Goal: Information Seeking & Learning: Learn about a topic

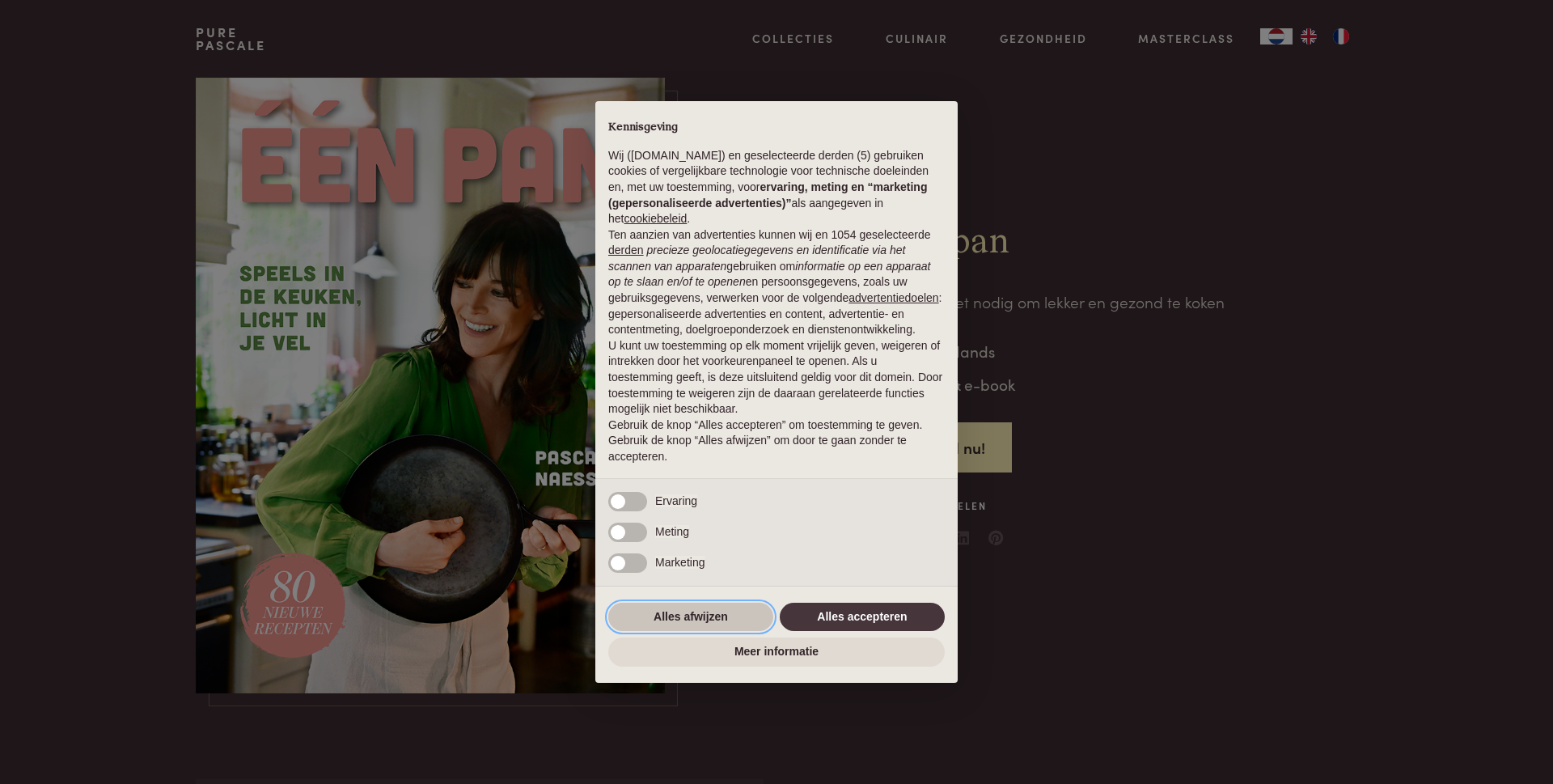
click at [693, 616] on button "Alles afwijzen" at bounding box center [690, 617] width 165 height 29
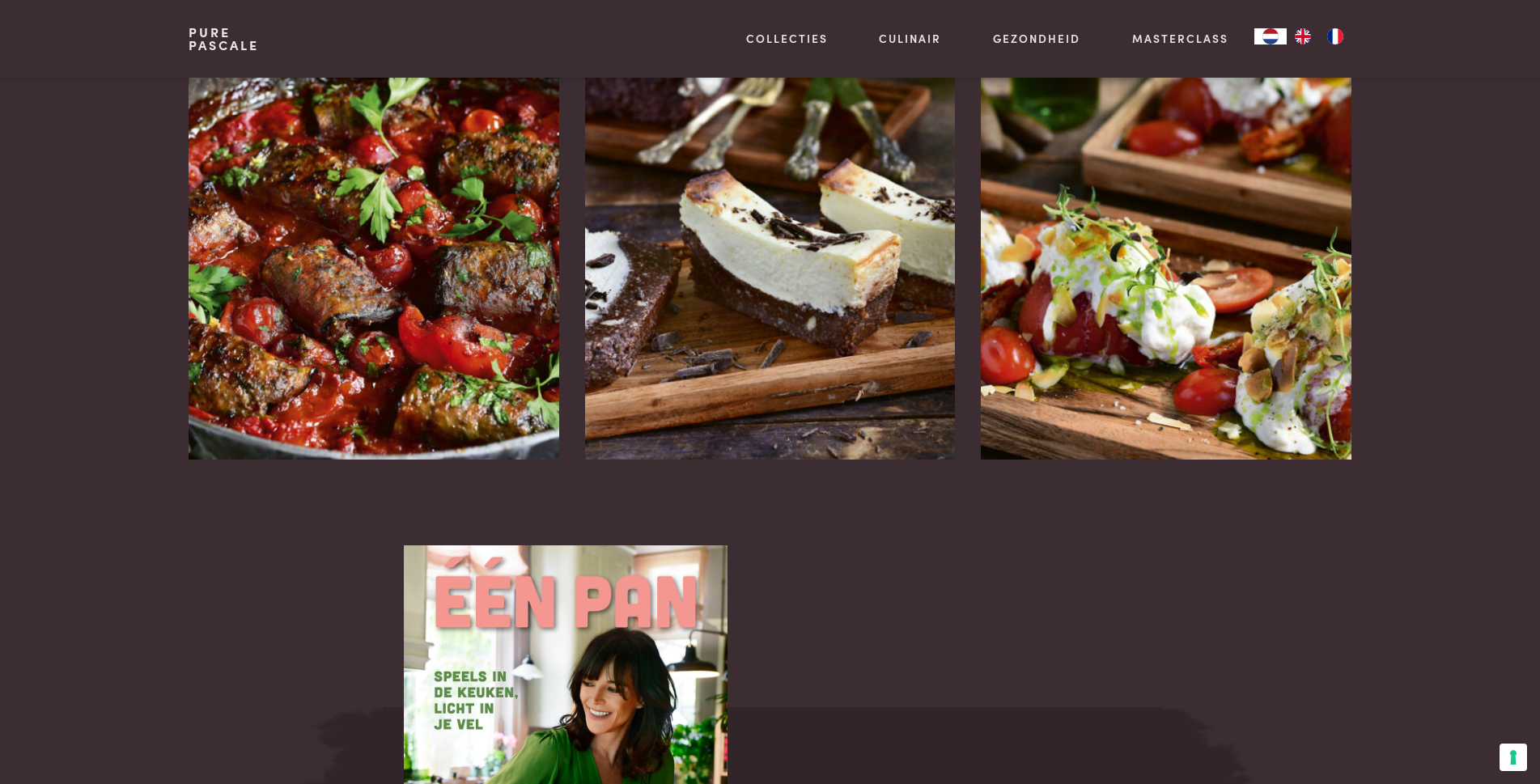
scroll to position [2022, 0]
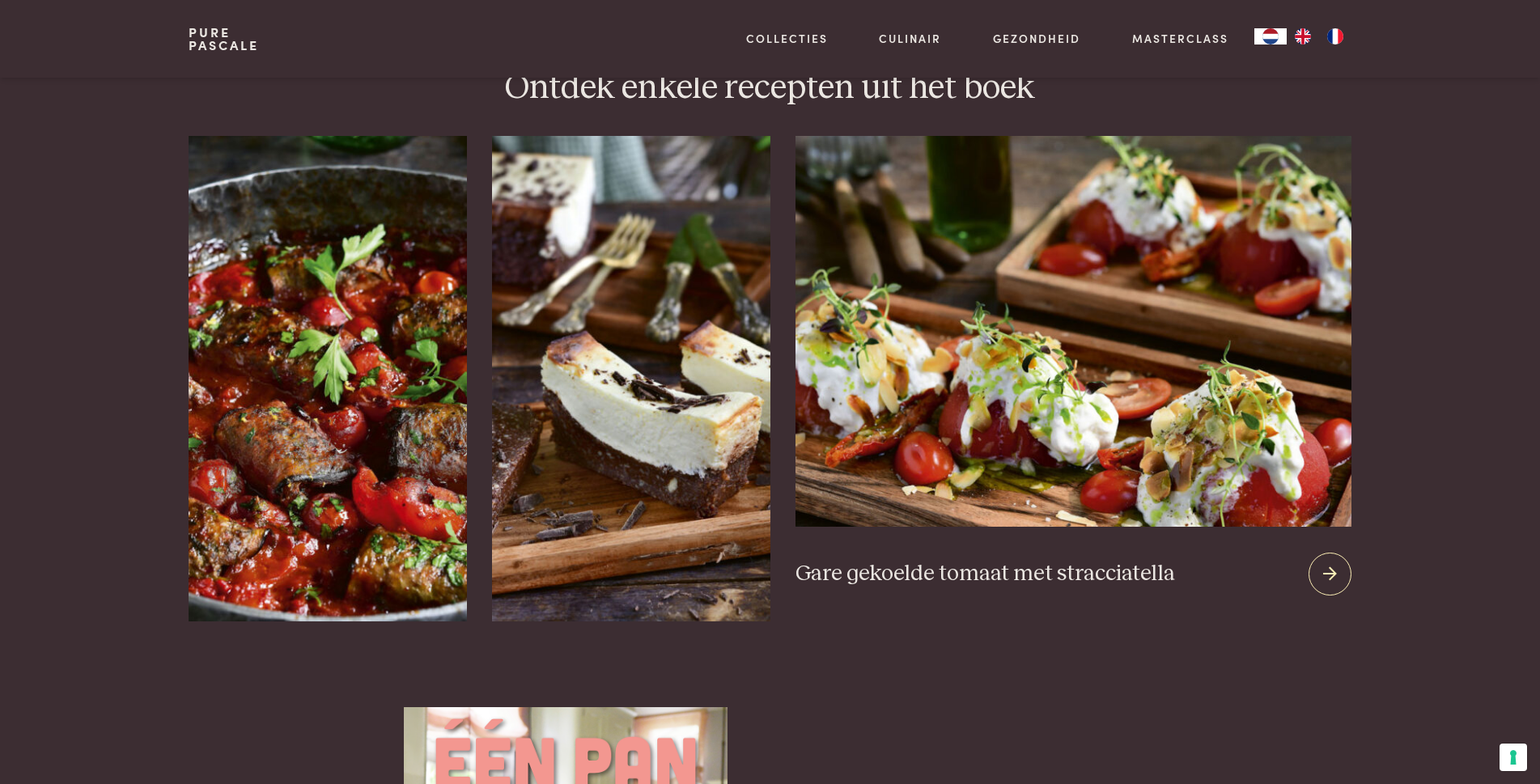
click at [1327, 562] on icon at bounding box center [1330, 574] width 14 height 24
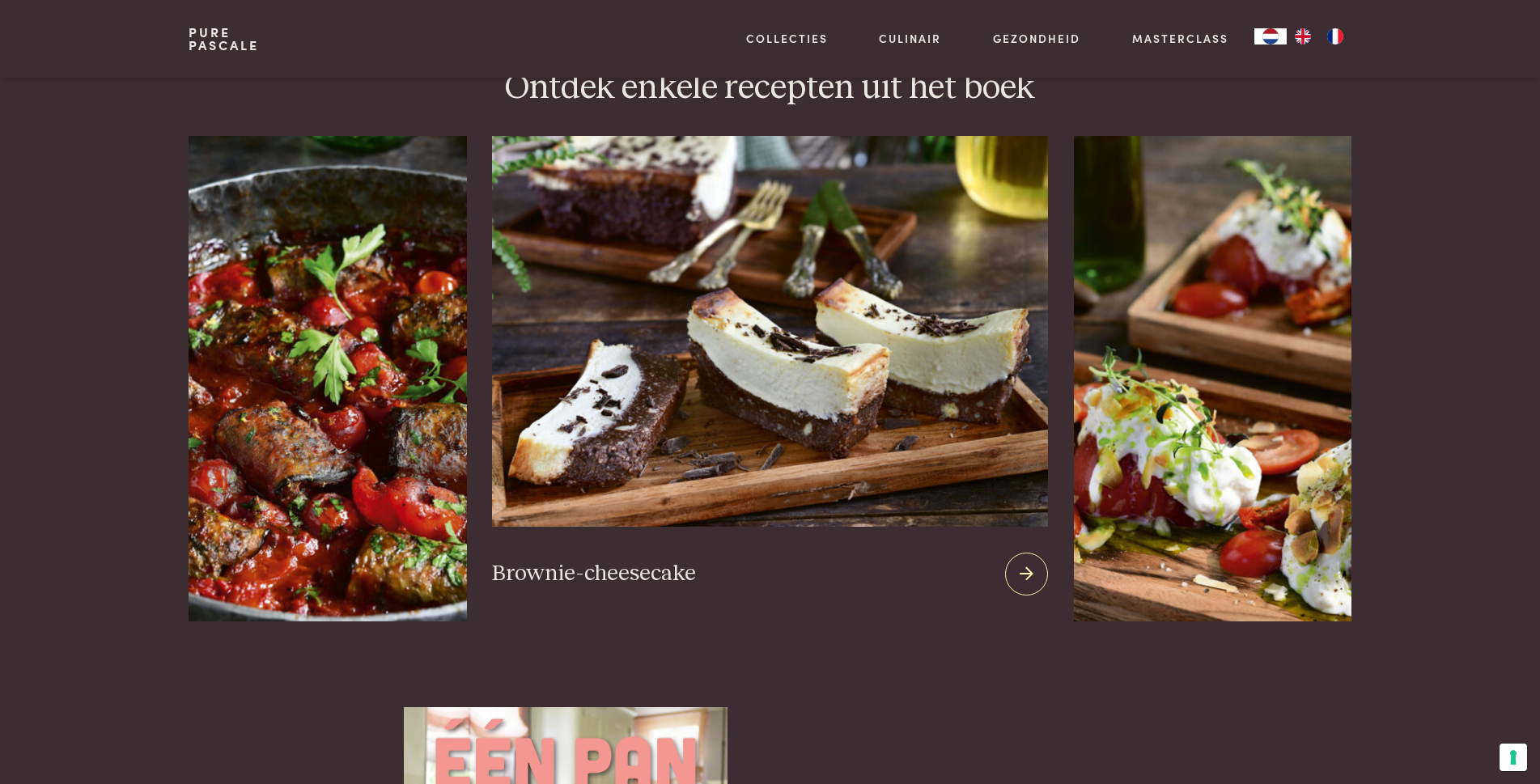
click at [770, 421] on img at bounding box center [769, 330] width 555 height 390
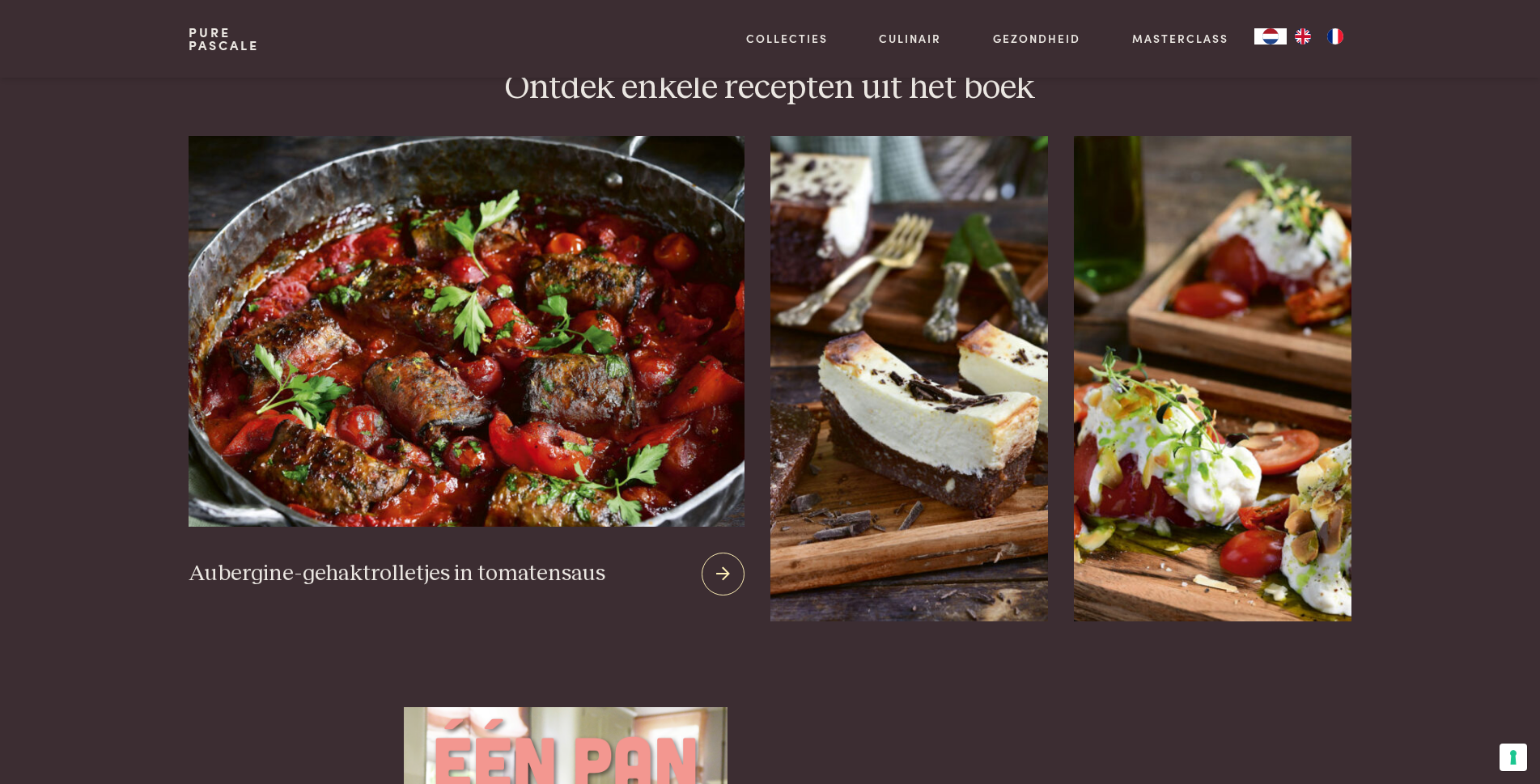
click at [363, 445] on img at bounding box center [466, 330] width 555 height 390
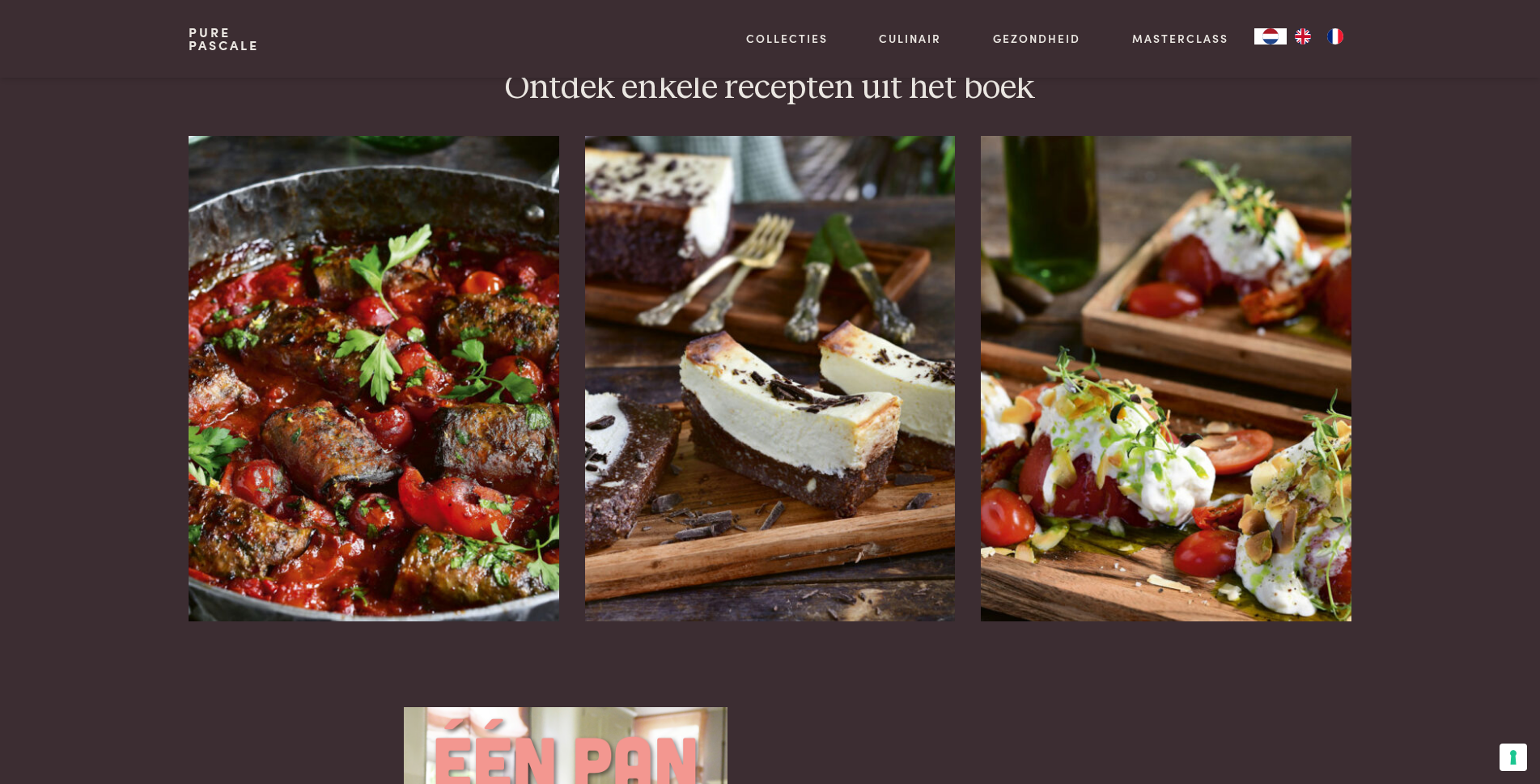
drag, startPoint x: 1502, startPoint y: 377, endPoint x: 1446, endPoint y: 368, distance: 56.7
click at [1446, 371] on section "Ontdek enkele recepten uit het boek Aubergine-gehaktrolletjes in tomatensaus Br…" at bounding box center [770, 344] width 1540 height 554
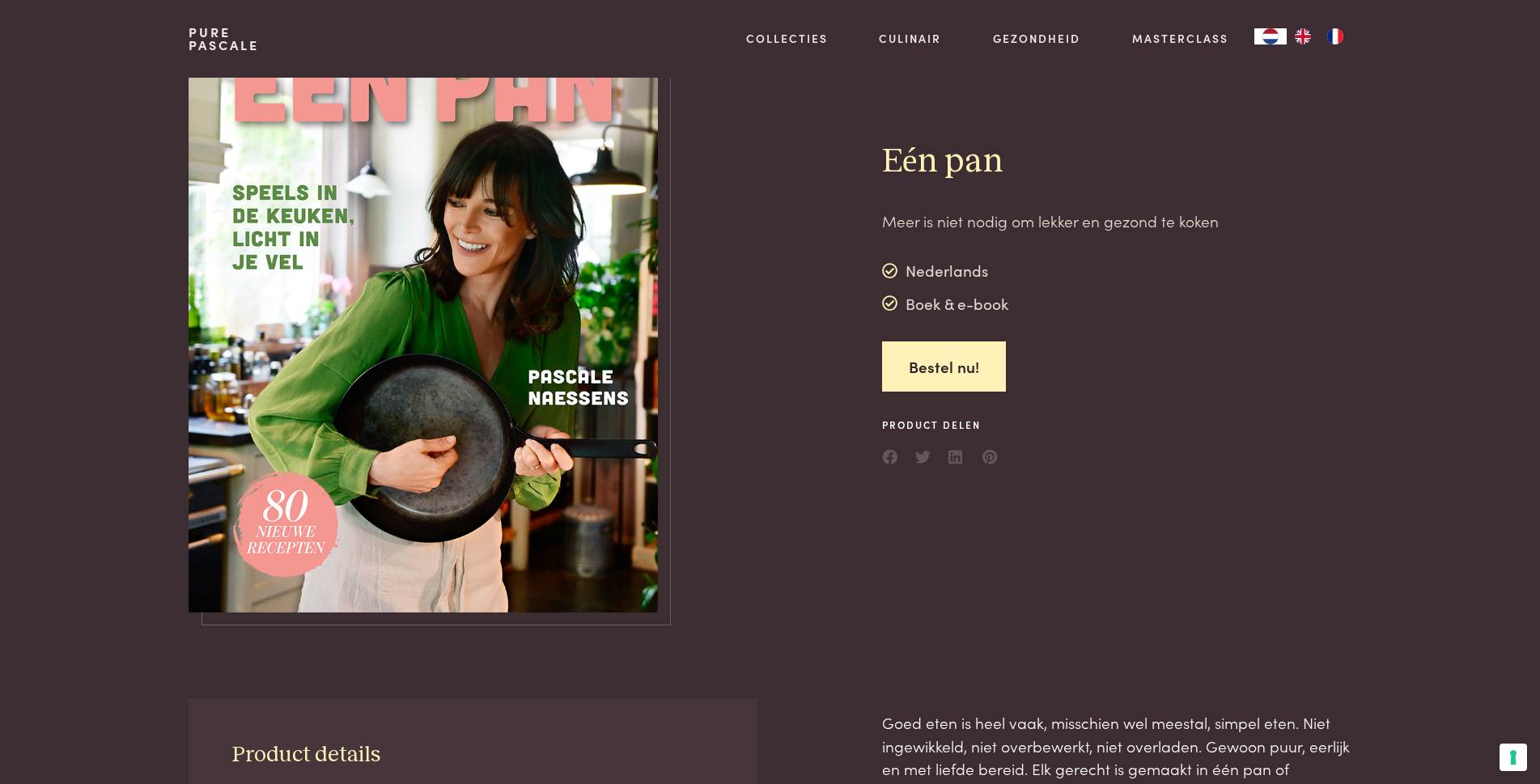
scroll to position [0, 0]
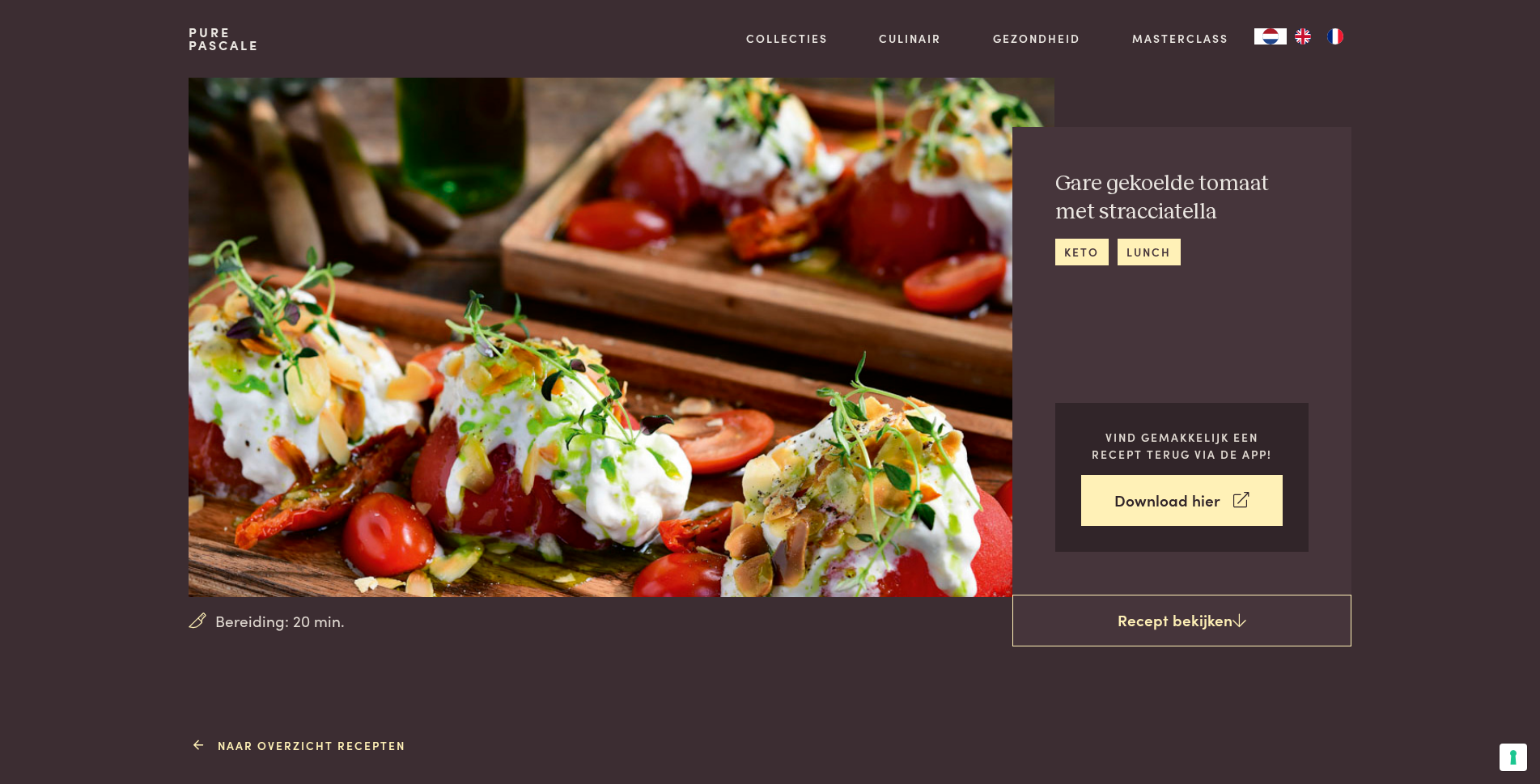
click at [197, 741] on icon at bounding box center [198, 745] width 11 height 17
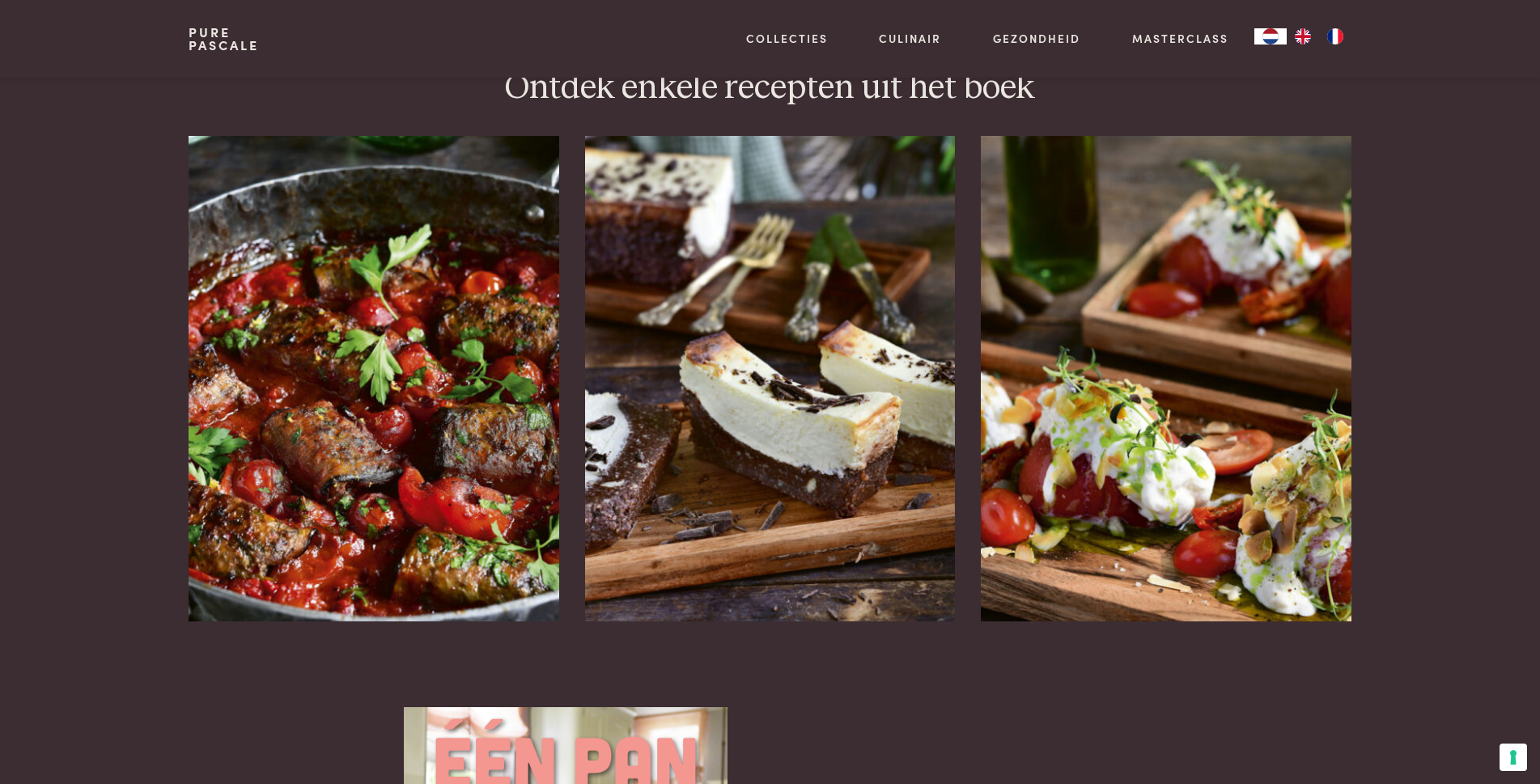
scroll to position [1860, 0]
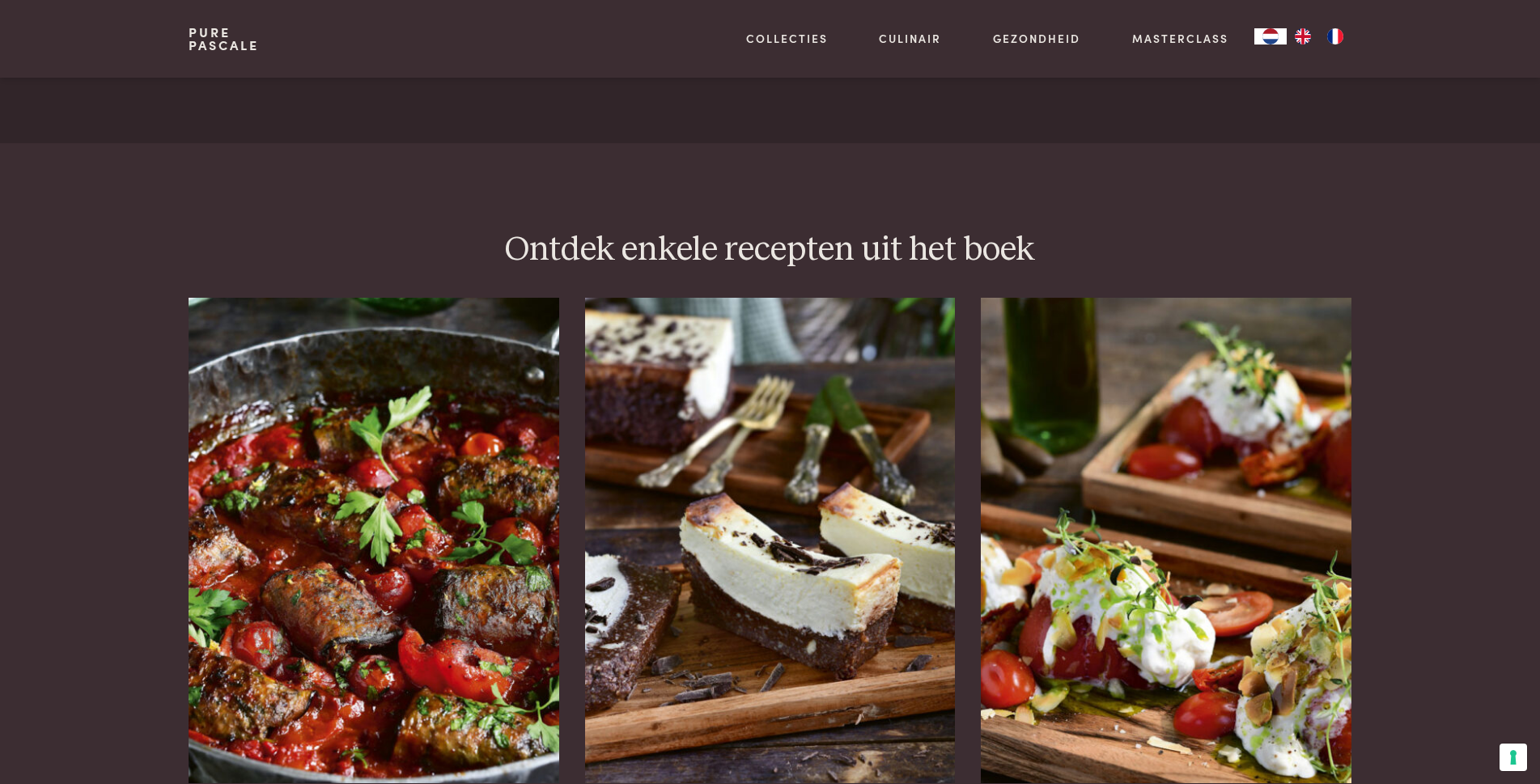
click at [1493, 477] on section "Ontdek enkele recepten uit het boek Aubergine-gehaktrolletjes in tomatensaus Br…" at bounding box center [770, 505] width 1540 height 554
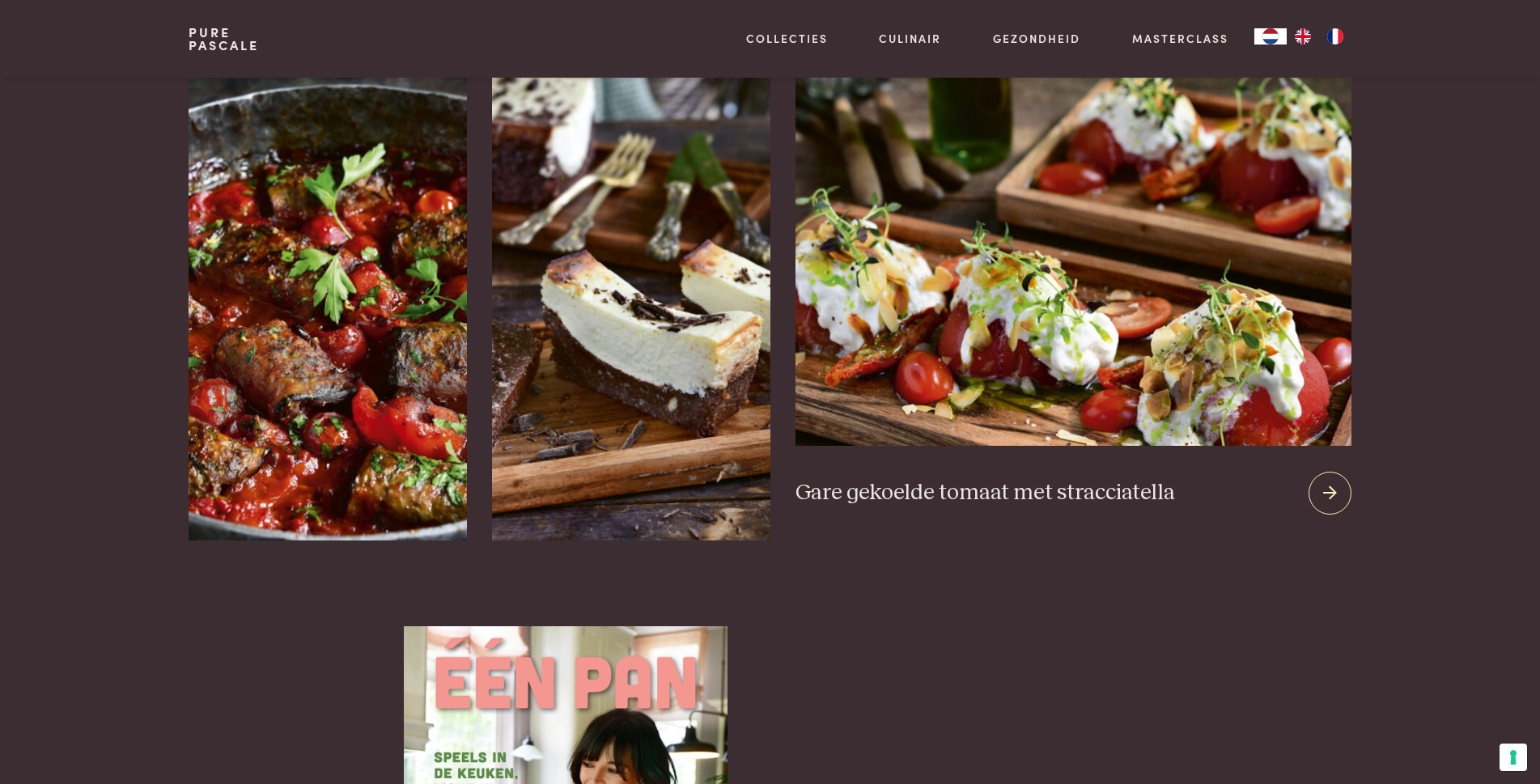
click at [1146, 347] on img at bounding box center [1072, 250] width 555 height 390
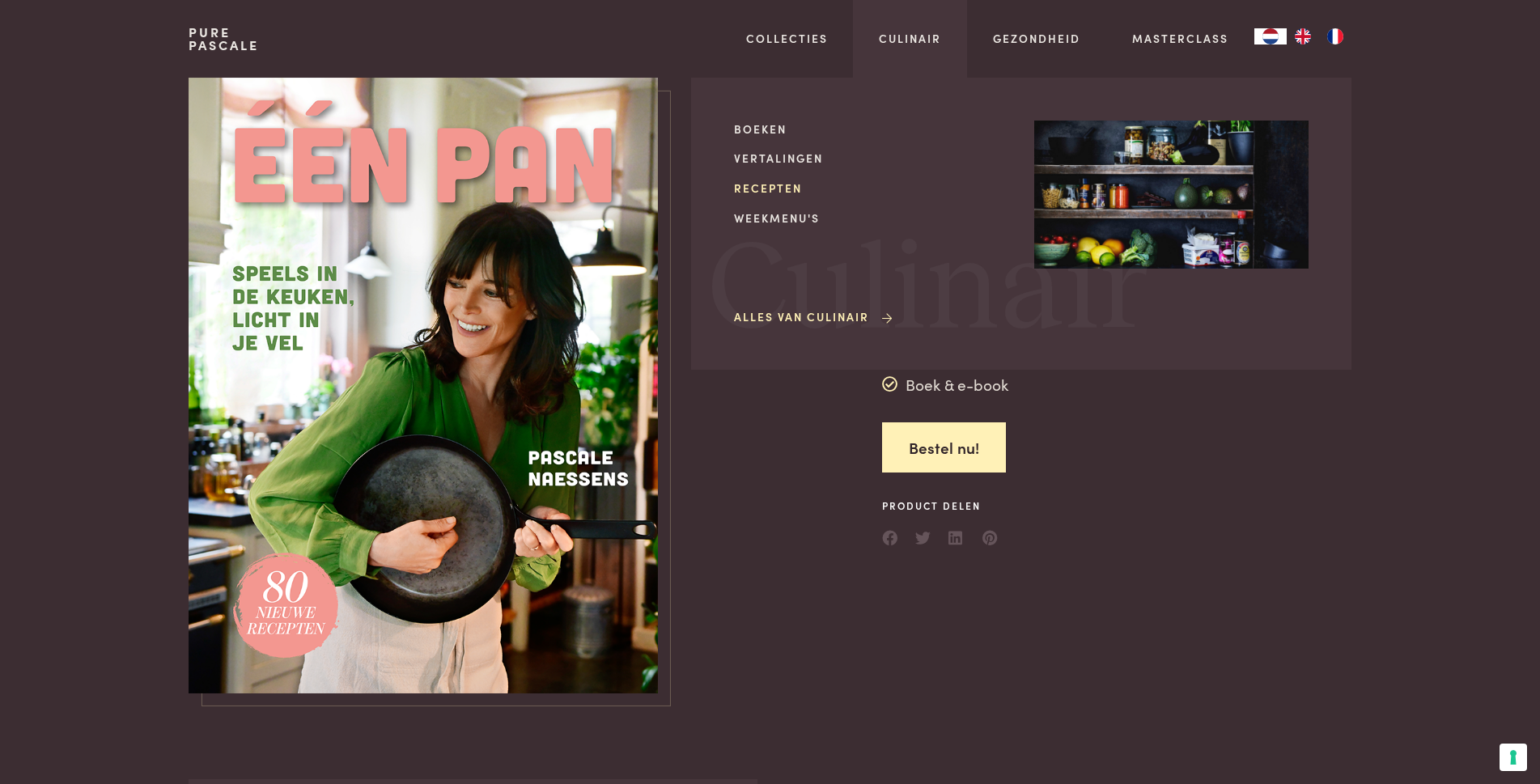
click at [773, 187] on link "Recepten" at bounding box center [871, 188] width 274 height 17
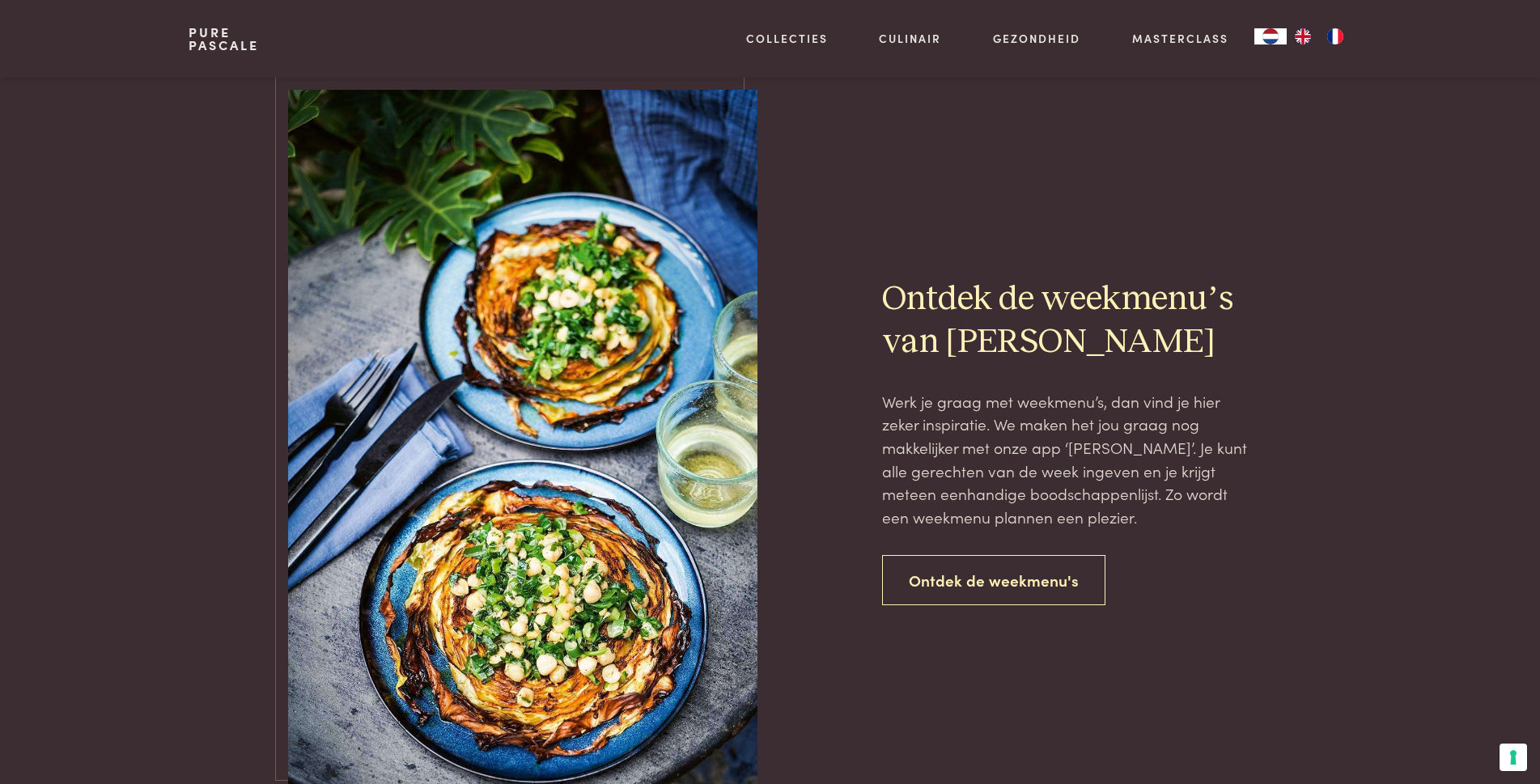
scroll to position [3558, 0]
